Goal: Task Accomplishment & Management: Manage account settings

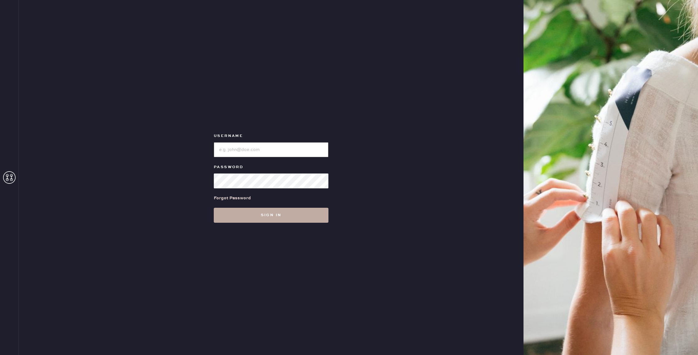
type input "reformationnashville"
click at [281, 219] on button "Sign in" at bounding box center [271, 215] width 115 height 15
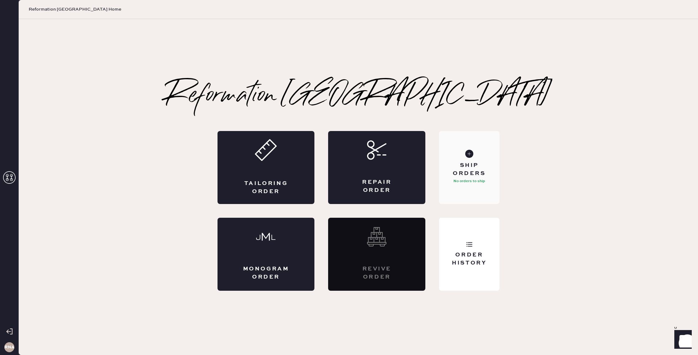
click at [479, 164] on div "Ship Orders" at bounding box center [469, 169] width 50 height 16
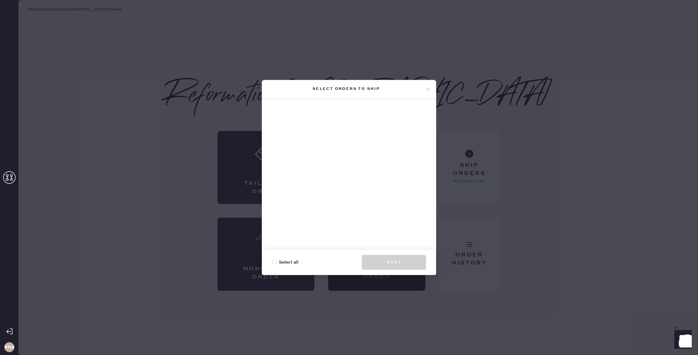
click at [431, 88] on icon at bounding box center [429, 90] width 6 height 6
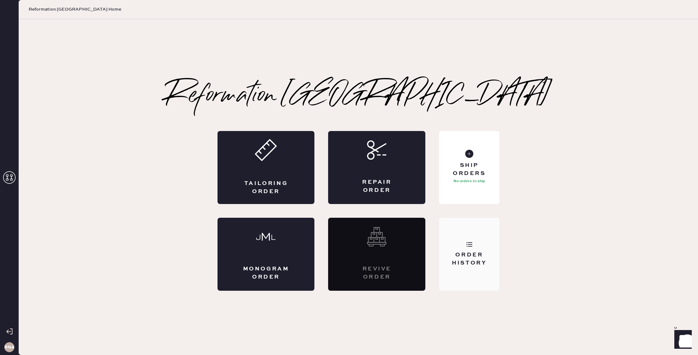
click at [460, 260] on div "Order History" at bounding box center [469, 259] width 50 height 16
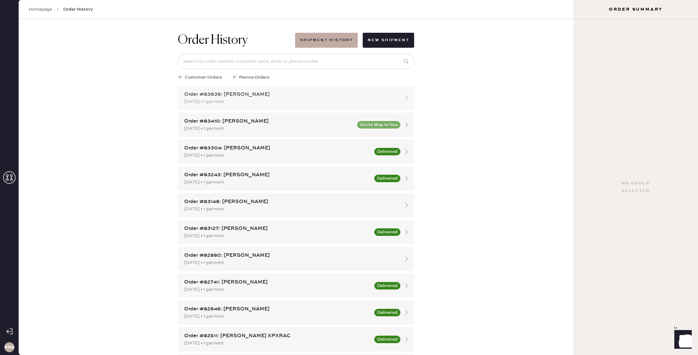
click at [258, 104] on div "[DATE] • 1 garment" at bounding box center [290, 101] width 213 height 7
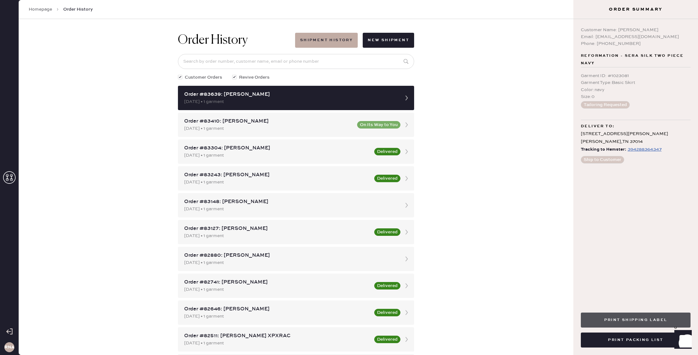
click at [668, 317] on button "Print Shipping Label" at bounding box center [636, 319] width 110 height 15
drag, startPoint x: 604, startPoint y: 212, endPoint x: 599, endPoint y: 268, distance: 55.5
click at [603, 214] on div "Customer Name: [PERSON_NAME] Email: [EMAIL_ADDRESS][DOMAIN_NAME] Phone: [PHONE_…" at bounding box center [636, 159] width 125 height 281
click at [617, 345] on button "Print Packing List" at bounding box center [636, 339] width 110 height 15
click at [643, 341] on button "Print Packing List" at bounding box center [636, 339] width 110 height 15
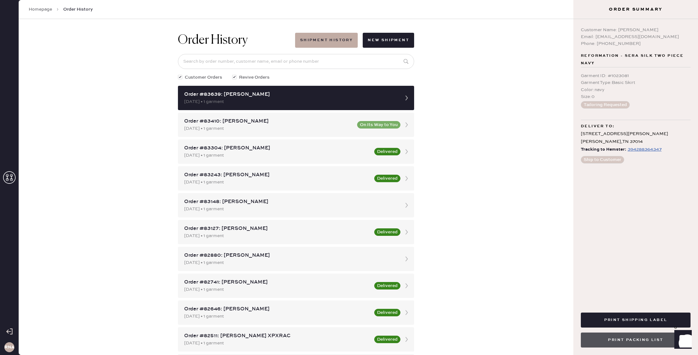
click at [617, 345] on button "Print Packing List" at bounding box center [636, 339] width 110 height 15
click at [653, 336] on button "Print Packing List" at bounding box center [636, 339] width 110 height 15
click at [529, 208] on div "Order History Shipment History New Shipment Customer Orders Revive Orders Order…" at bounding box center [296, 187] width 555 height 336
click at [505, 106] on div "Order History Shipment History New Shipment Customer Orders Revive Orders Order…" at bounding box center [296, 187] width 555 height 336
click at [73, 74] on div "Order History Shipment History New Shipment Customer Orders Revive Orders Order…" at bounding box center [296, 187] width 555 height 336
